Goal: Transaction & Acquisition: Obtain resource

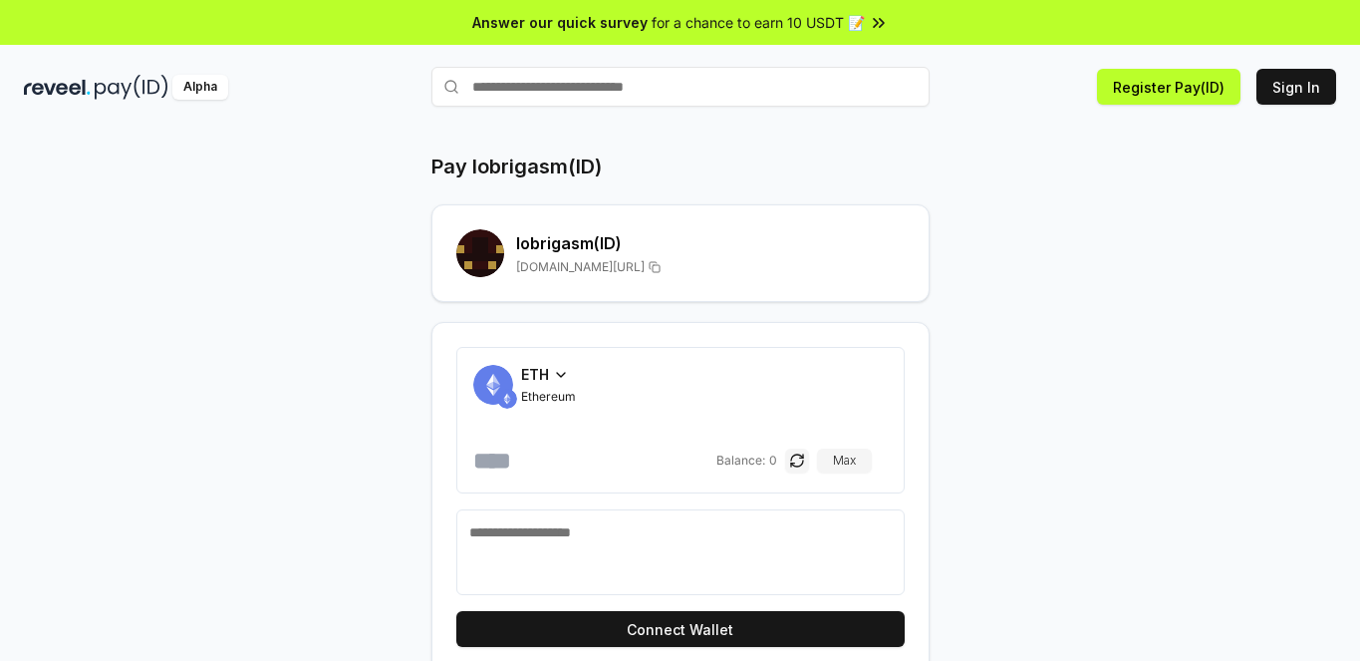
click at [855, 25] on span "for a chance to earn 10 USDT 📝" at bounding box center [758, 22] width 213 height 21
click at [1186, 89] on button "Register Pay(ID)" at bounding box center [1168, 87] width 143 height 36
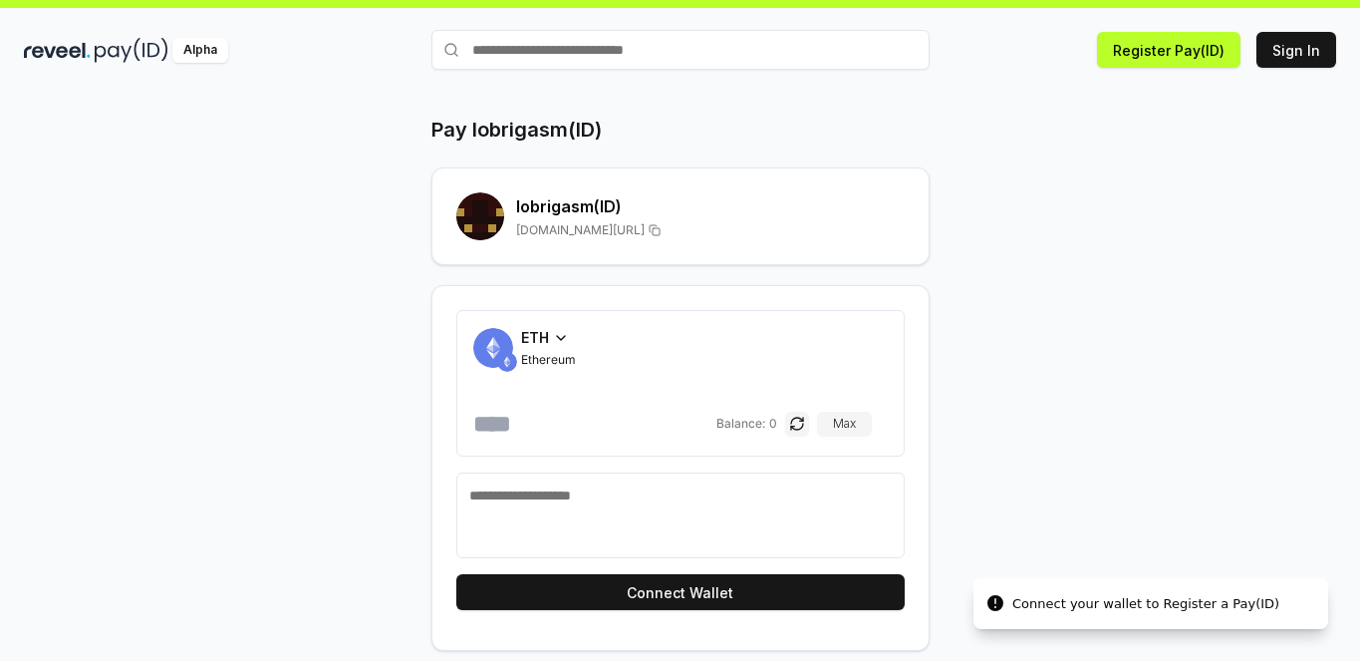
scroll to position [57, 0]
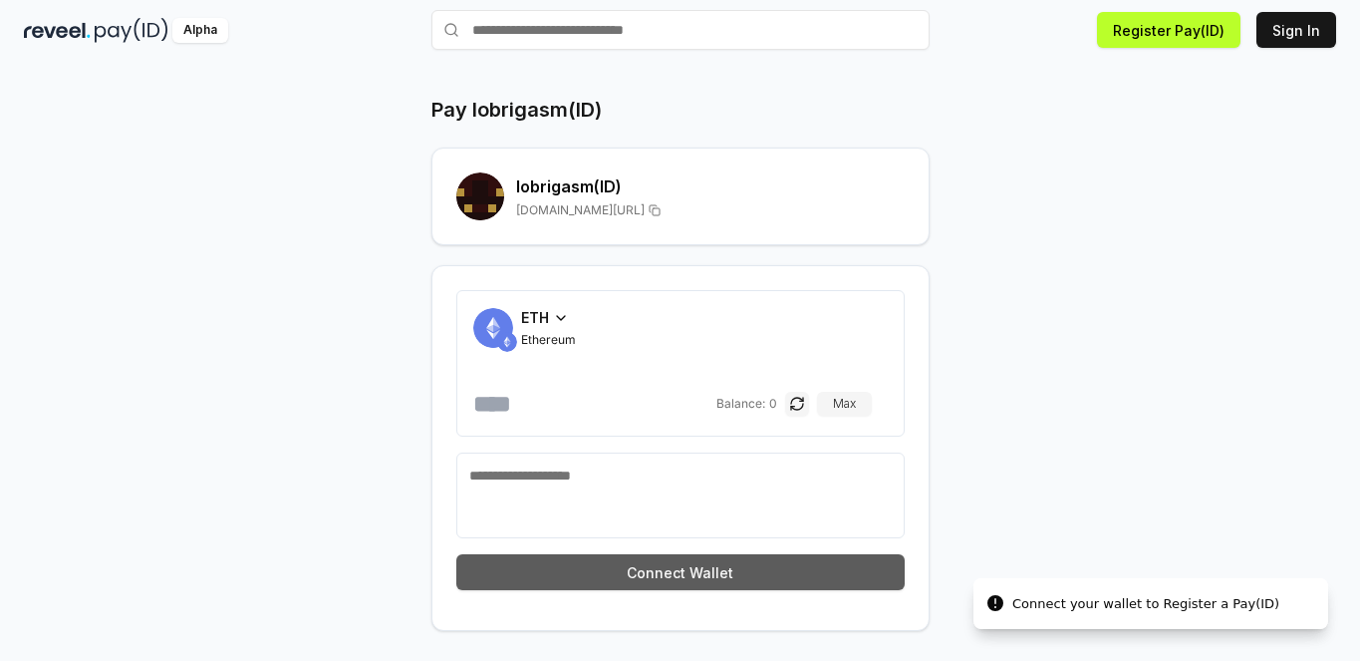
click at [710, 575] on button "Connect Wallet" at bounding box center [680, 572] width 448 height 36
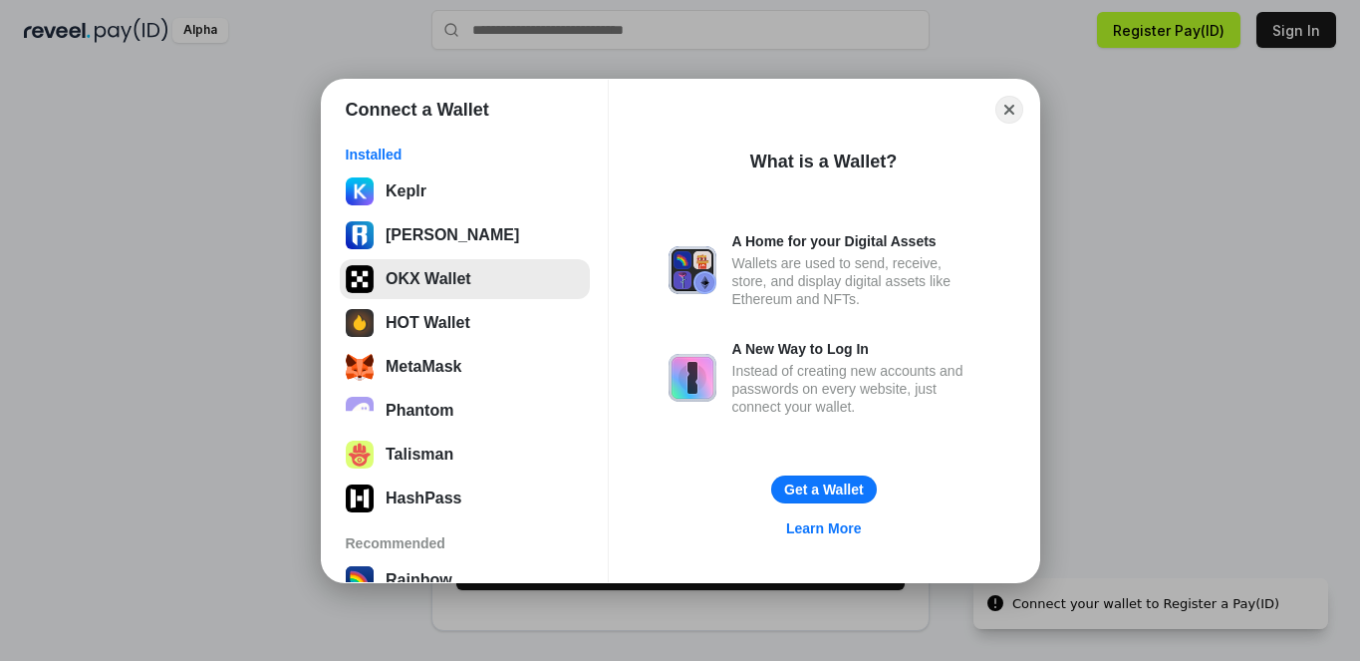
click at [429, 276] on button "OKX Wallet" at bounding box center [465, 279] width 250 height 40
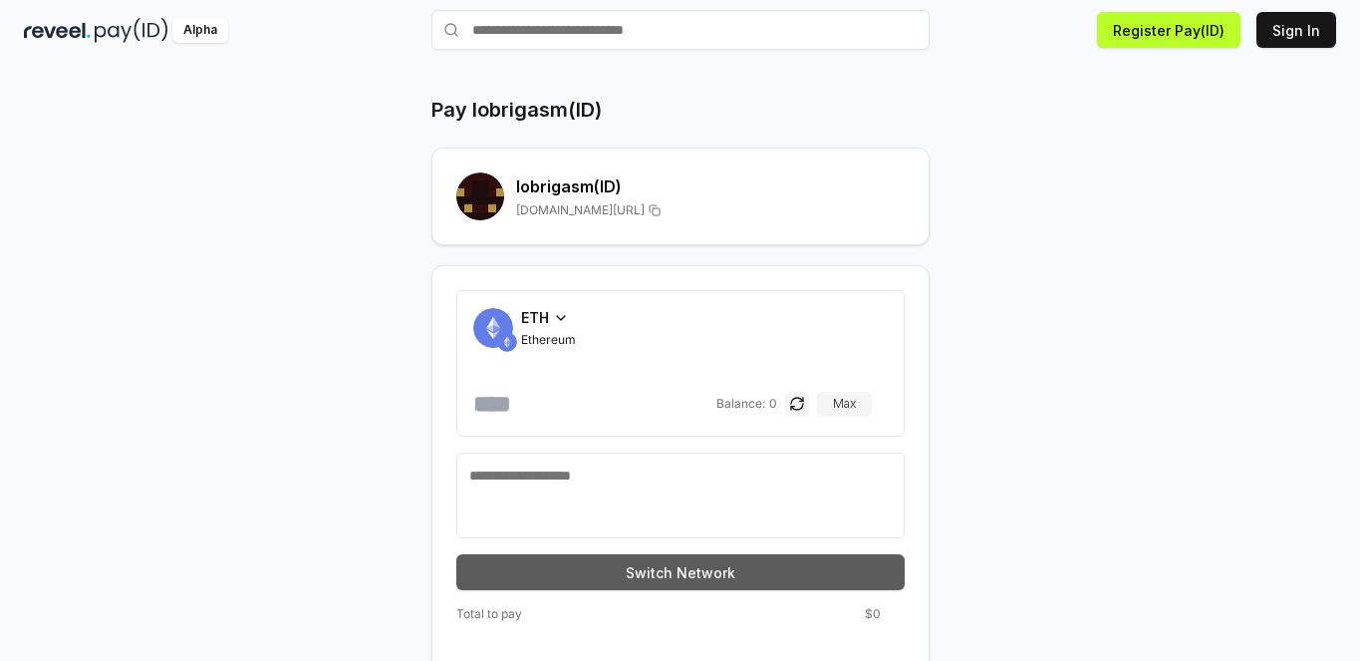
click at [778, 581] on button "Switch Network" at bounding box center [680, 572] width 448 height 36
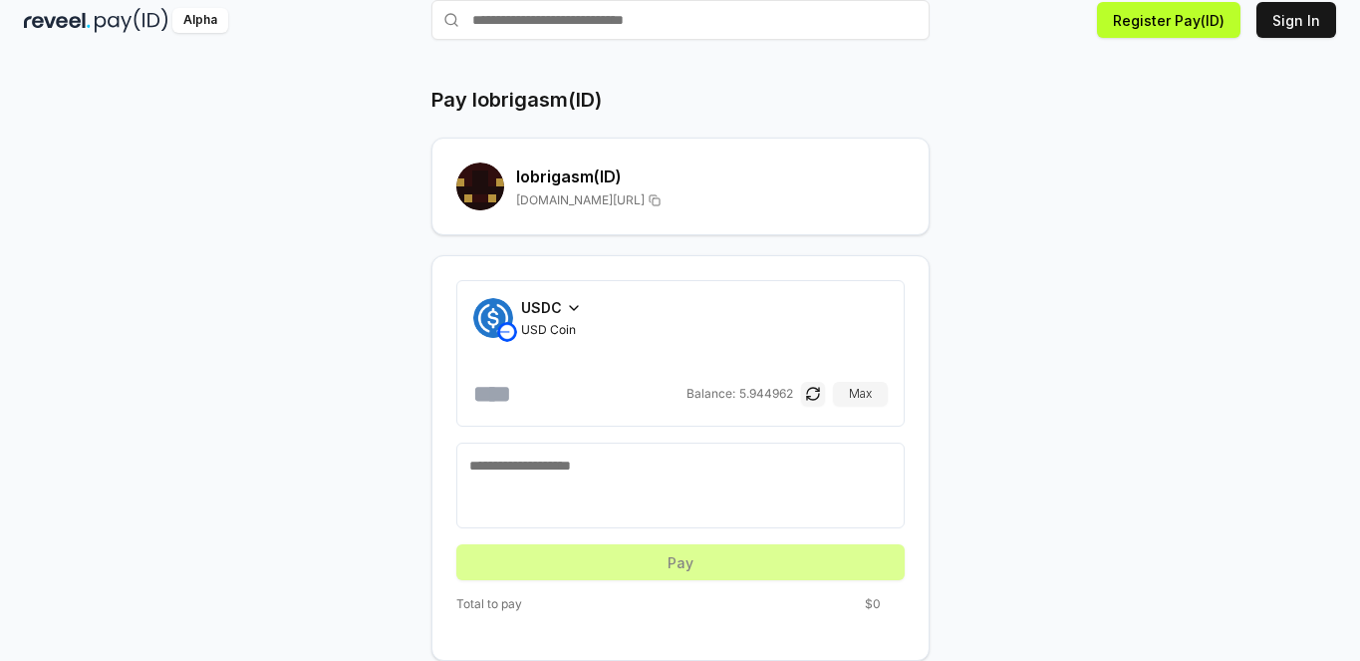
scroll to position [0, 0]
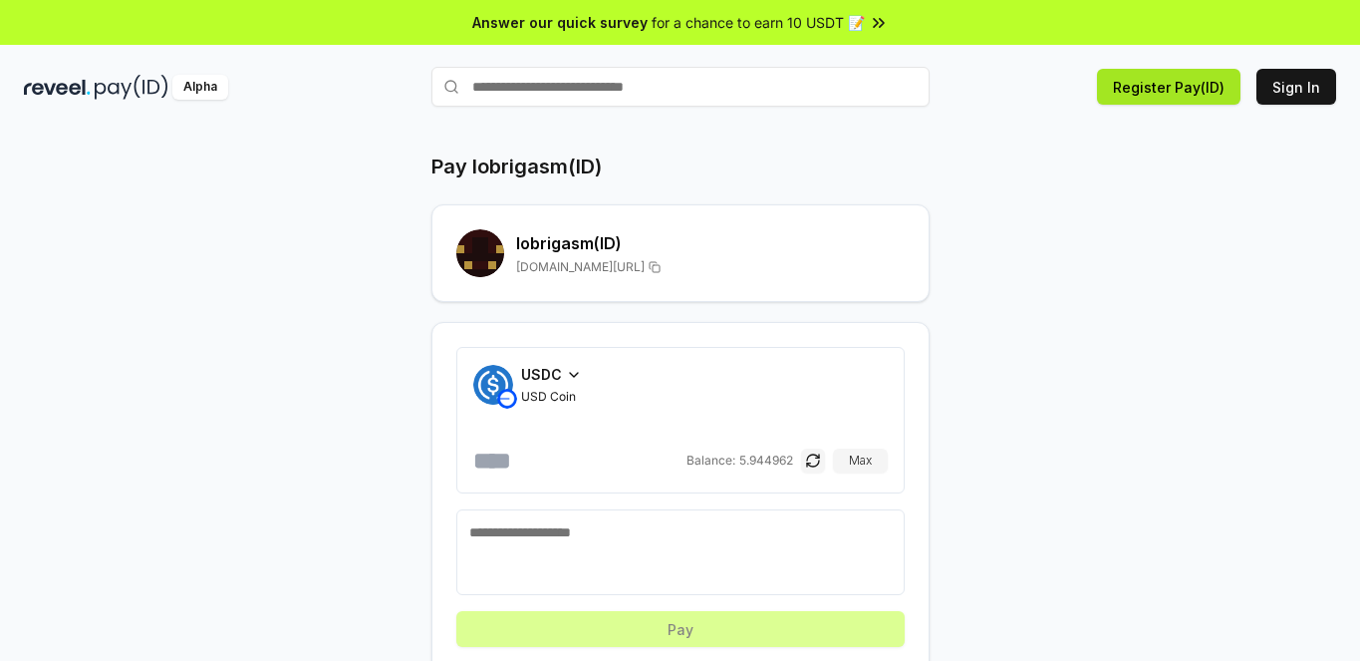
click at [1145, 84] on button "Register Pay(ID)" at bounding box center [1168, 87] width 143 height 36
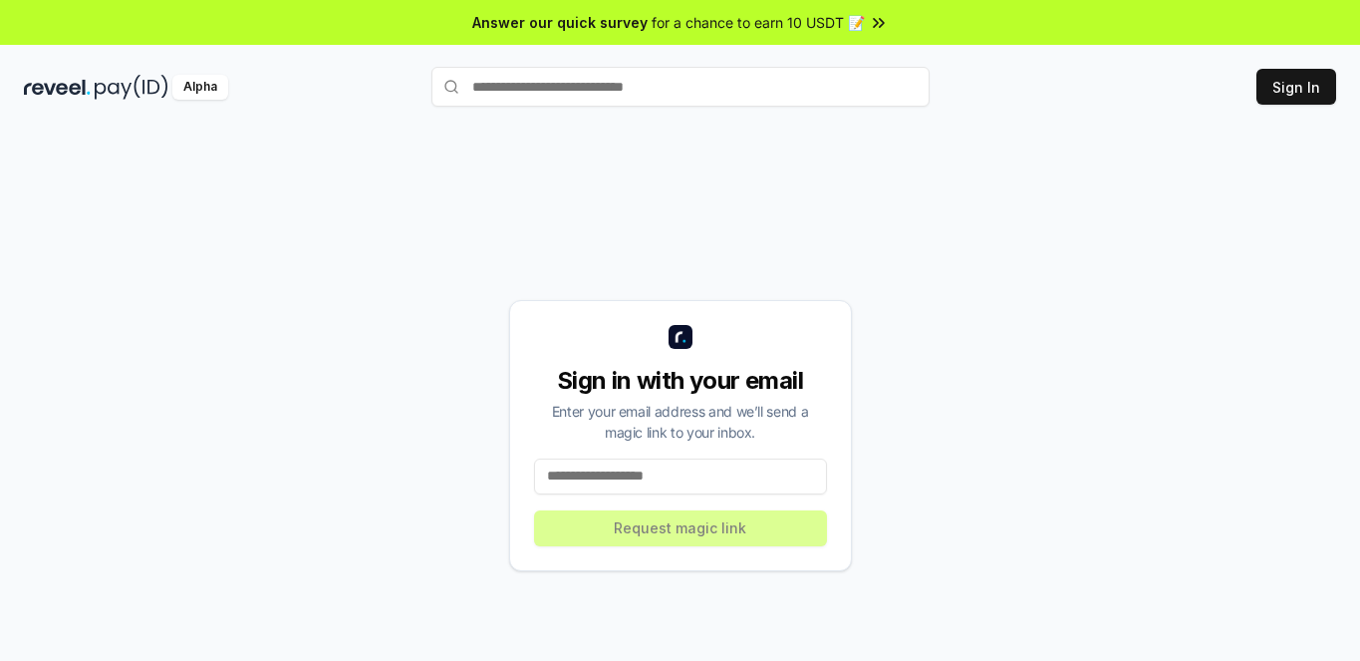
click at [596, 481] on input at bounding box center [680, 476] width 293 height 36
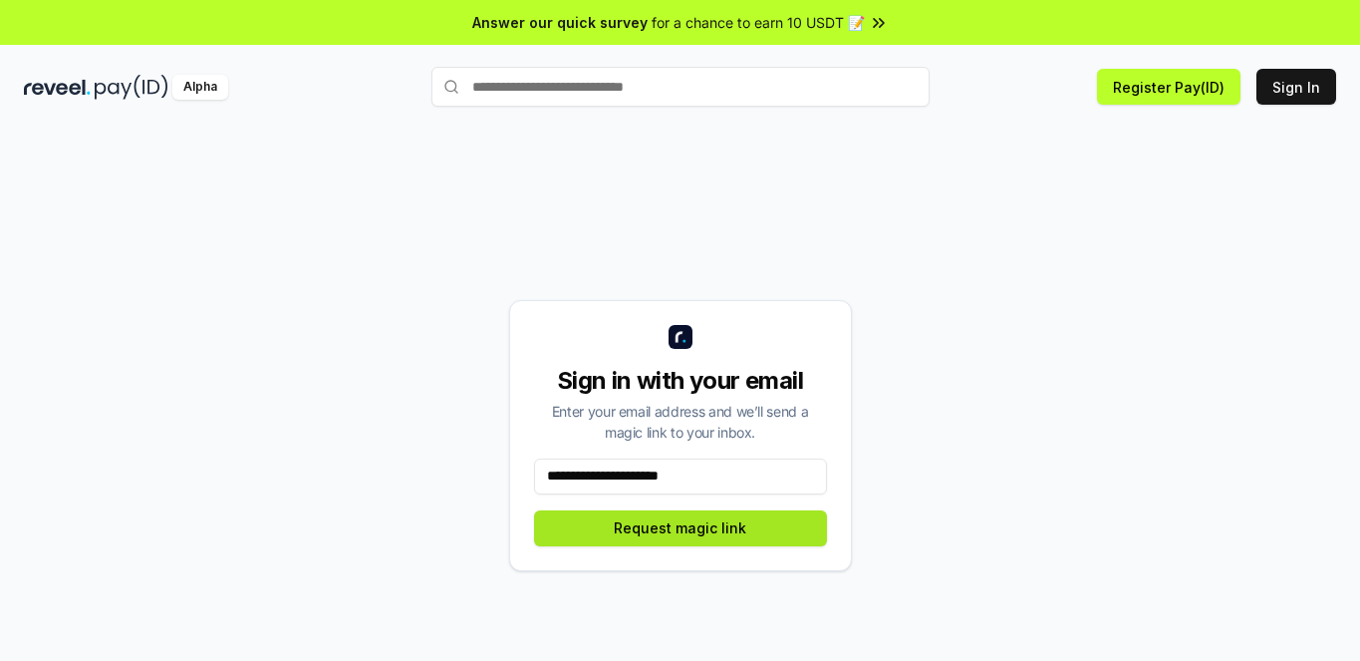
type input "**********"
click at [617, 528] on button "Request magic link" at bounding box center [680, 528] width 293 height 36
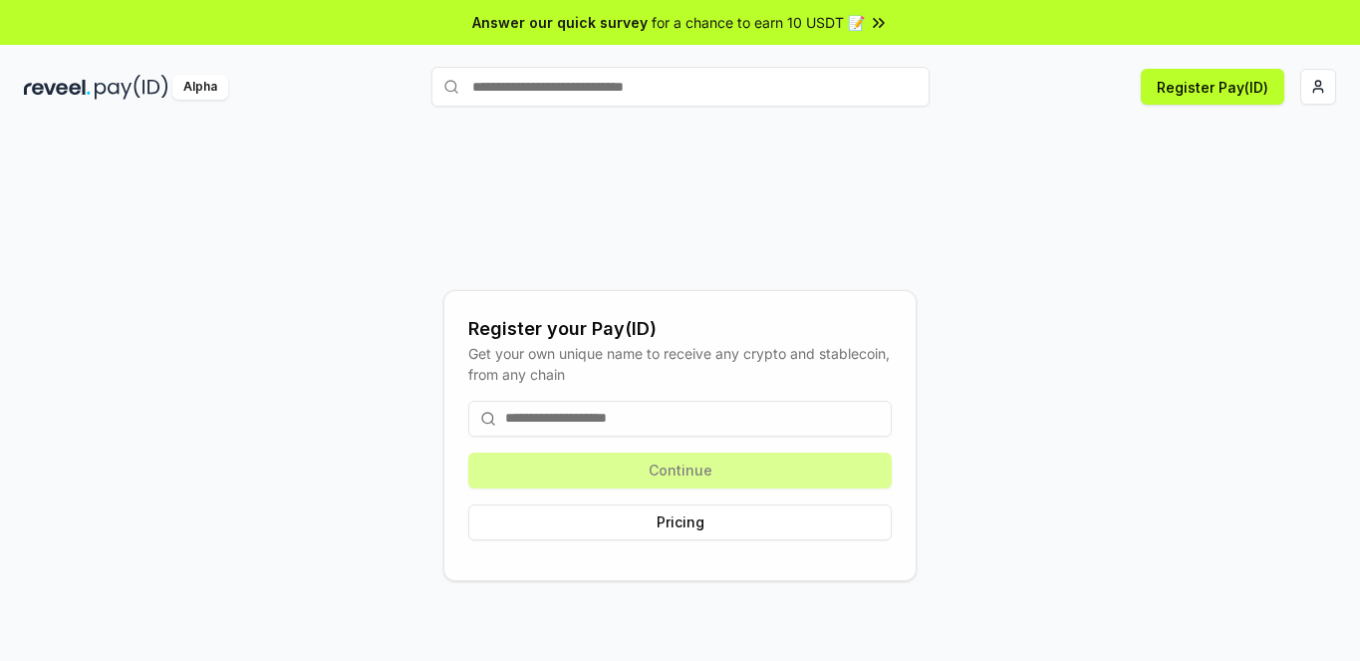
click at [613, 415] on input at bounding box center [679, 419] width 423 height 36
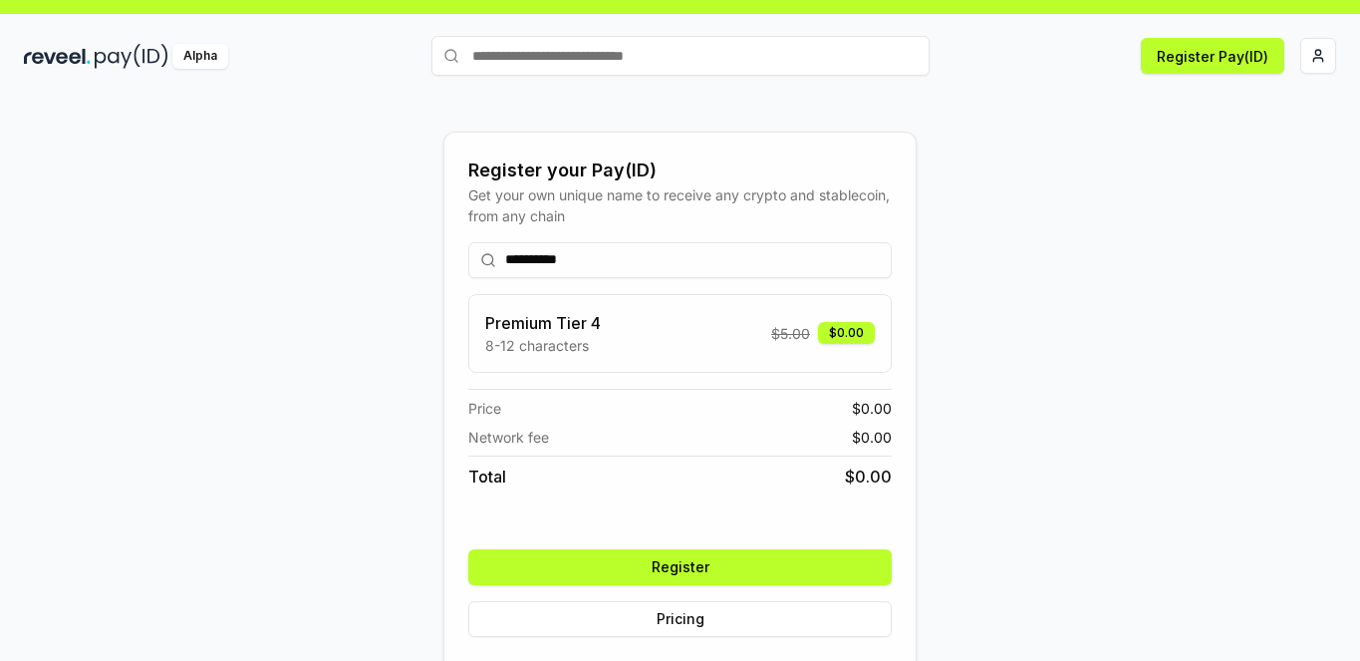
scroll to position [57, 0]
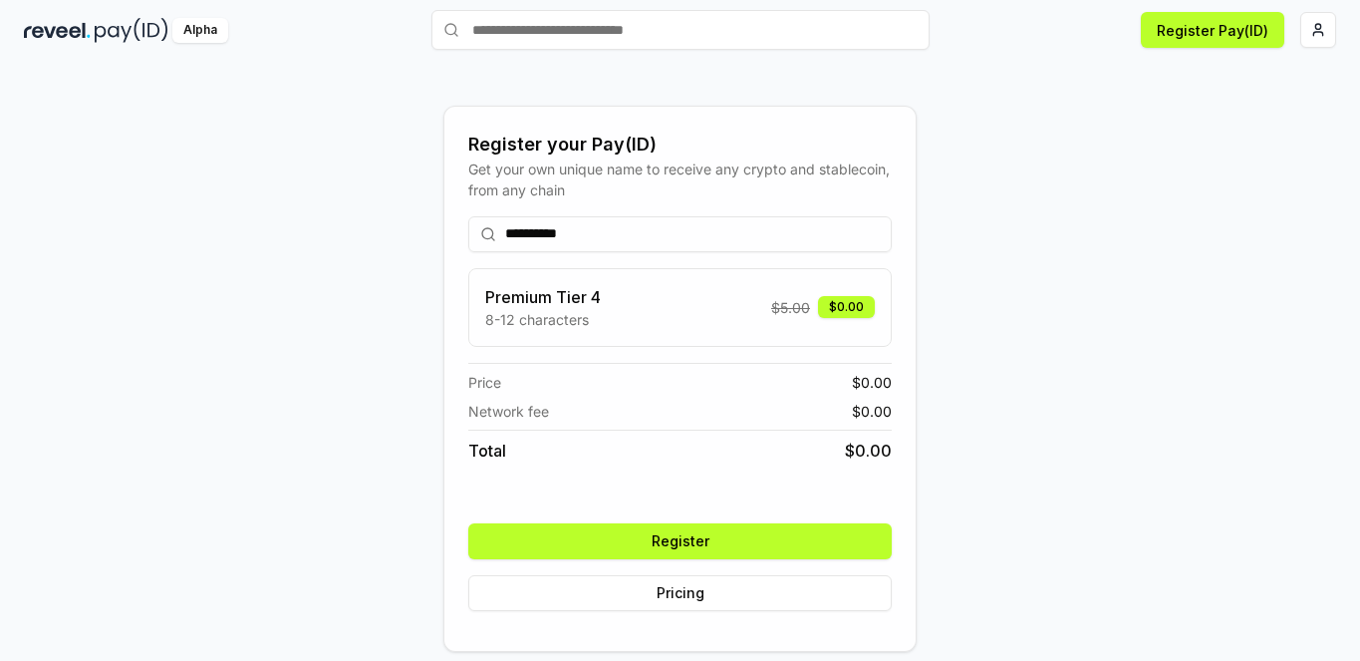
type input "**********"
click at [643, 554] on button "Register" at bounding box center [679, 541] width 423 height 36
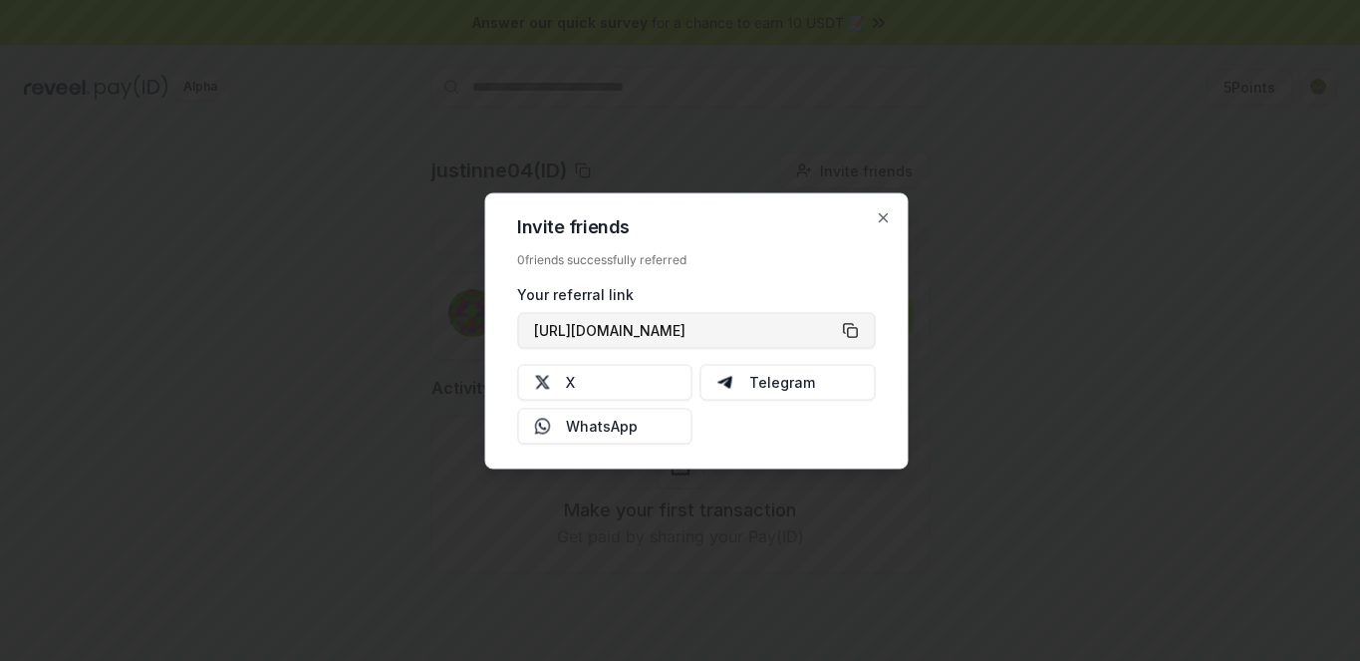
click at [849, 335] on button "[URL][DOMAIN_NAME]" at bounding box center [696, 330] width 358 height 36
click at [886, 219] on icon "button" at bounding box center [883, 217] width 16 height 16
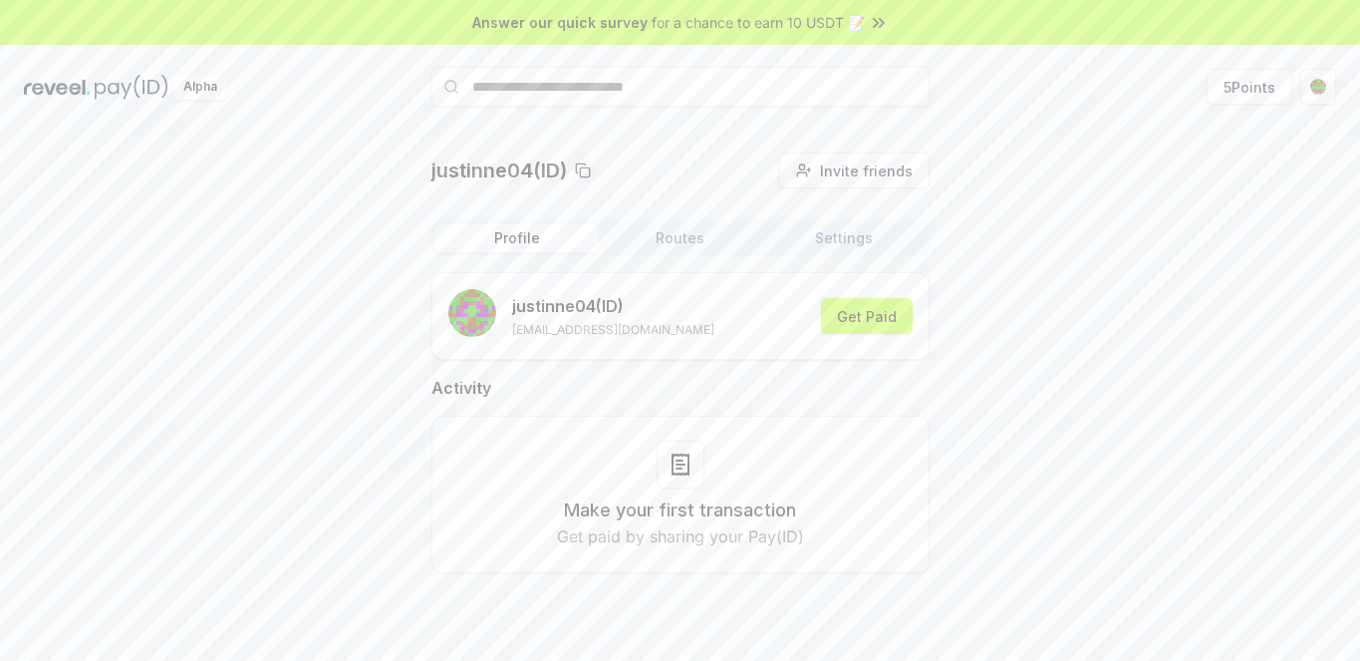
click at [1121, 356] on div "justinne04(ID) Invite friends Invite Profile Routes Settings justinne04 (ID) [E…" at bounding box center [680, 378] width 1312 height 452
click at [848, 316] on button "Get Paid" at bounding box center [867, 316] width 92 height 36
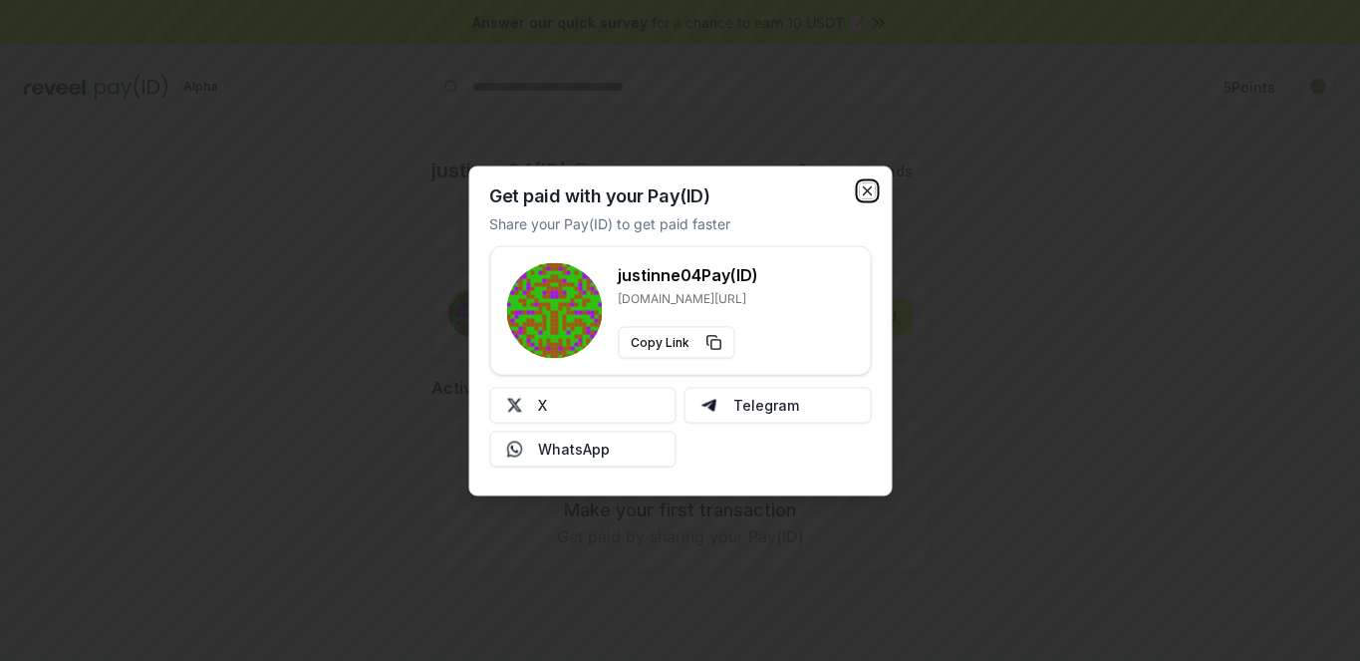
click at [867, 188] on icon "button" at bounding box center [867, 190] width 16 height 16
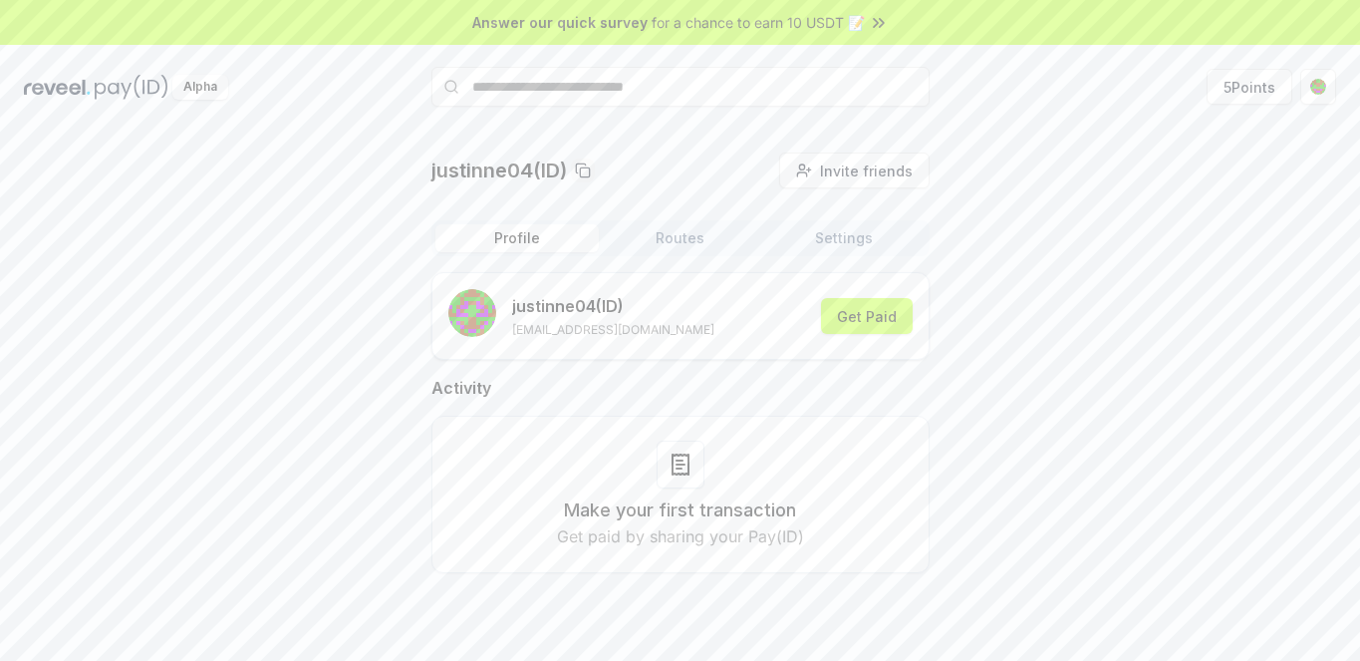
click at [967, 412] on div "justinne04(ID) Invite friends Invite Profile Routes Settings justinne04 (ID) fr…" at bounding box center [680, 378] width 1312 height 452
click at [1253, 81] on button "5 Points" at bounding box center [1250, 87] width 86 height 36
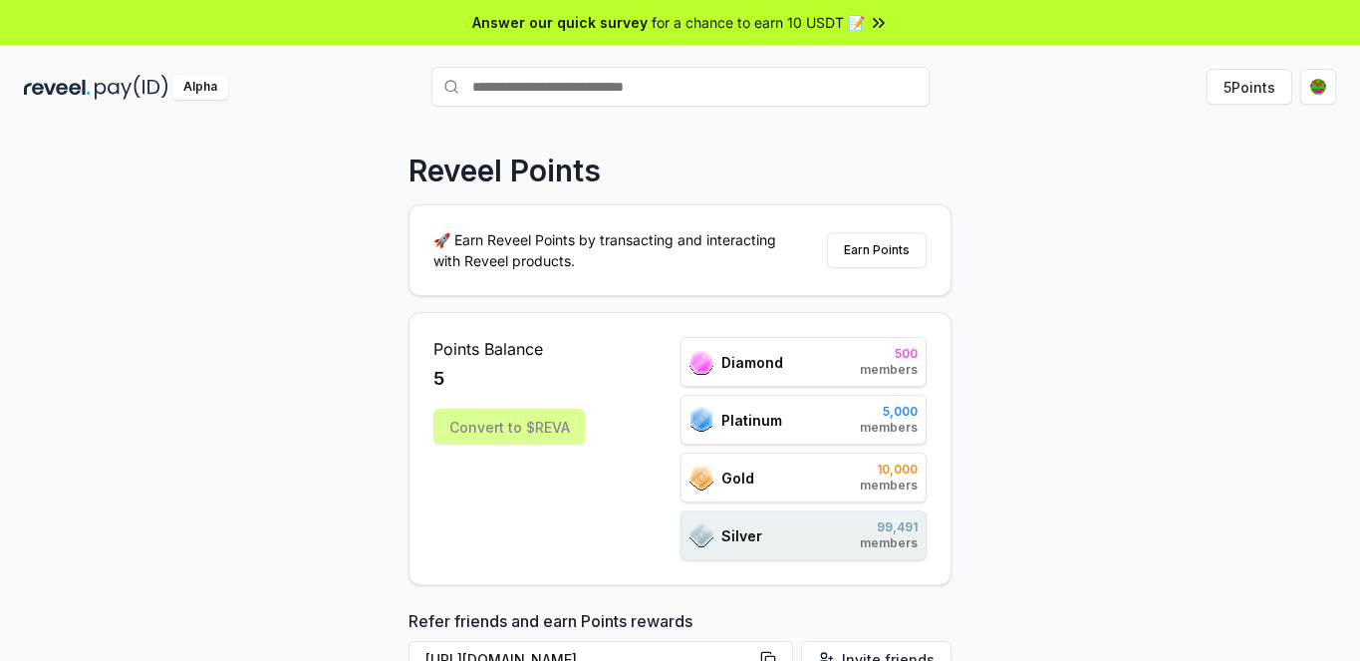
click at [1316, 78] on html "Answer our quick survey for a chance to earn 10 USDT 📝 Alpha 5 Points Reveel Po…" at bounding box center [680, 330] width 1360 height 661
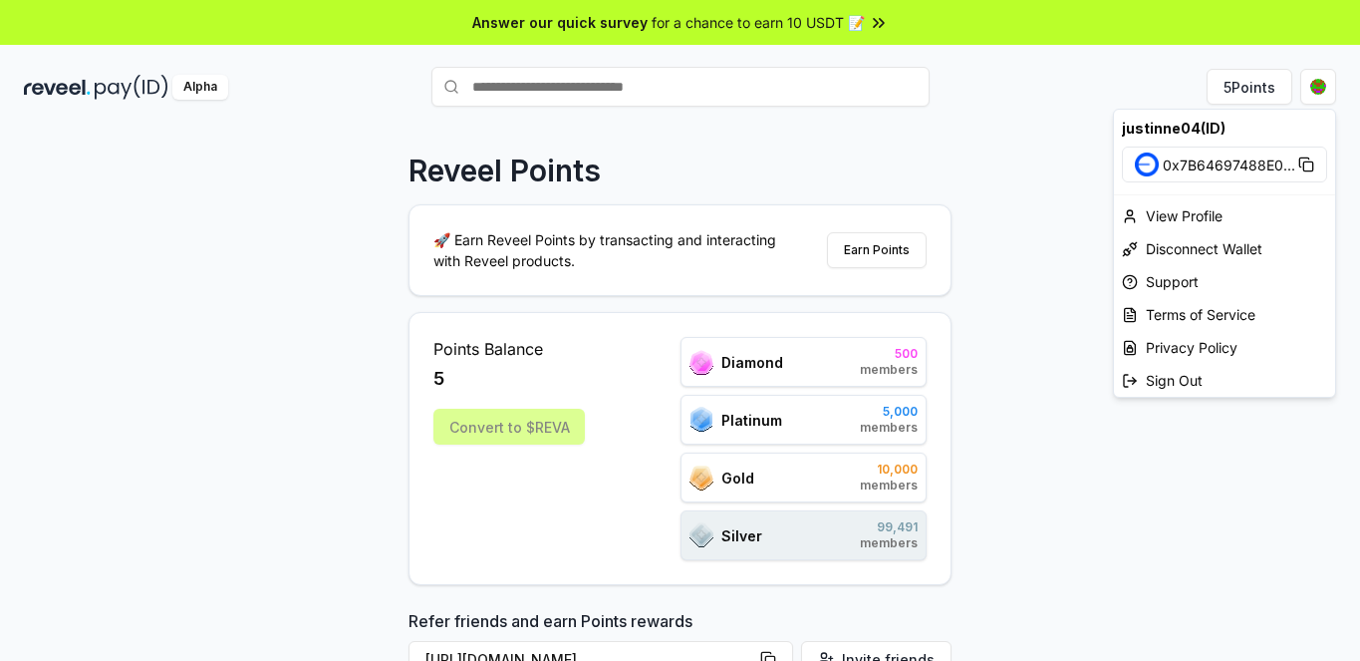
click at [872, 175] on html "Answer our quick survey for a chance to earn 10 USDT 📝 Alpha 5 Points Reveel Po…" at bounding box center [680, 330] width 1360 height 661
